Goal: Find specific page/section: Find specific page/section

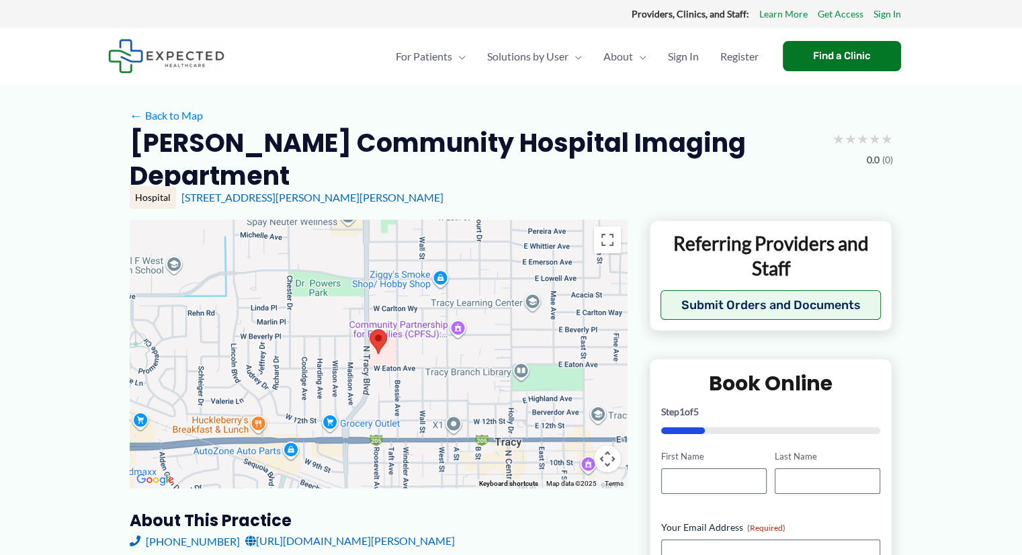
click at [798, 11] on link "Learn More" at bounding box center [783, 13] width 48 height 17
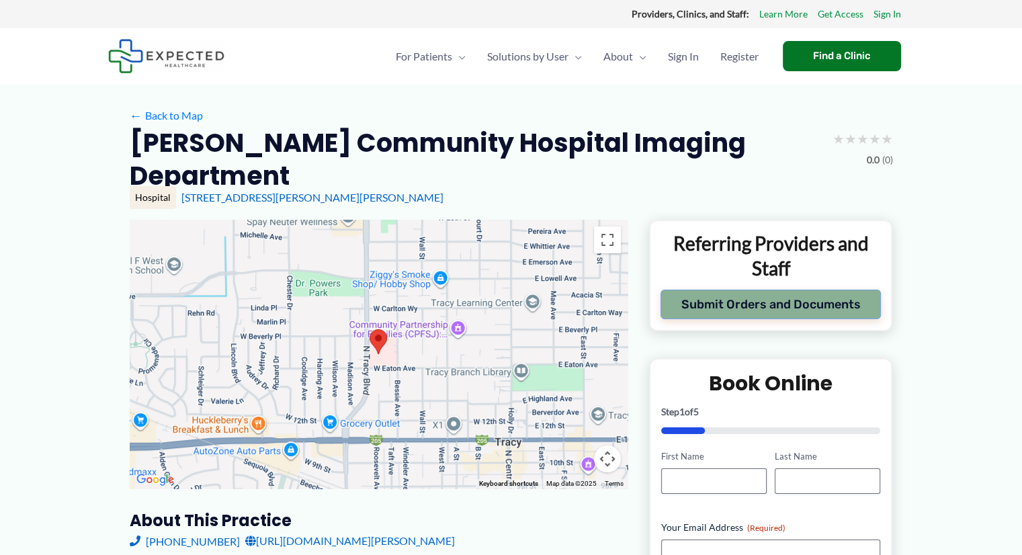
click at [848, 310] on button "Submit Orders and Documents" at bounding box center [771, 305] width 221 height 30
